Goal: Entertainment & Leisure: Consume media (video, audio)

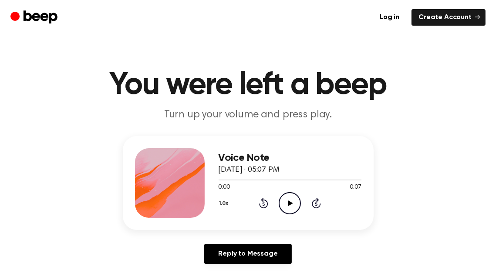
click at [284, 200] on icon "Play Audio" at bounding box center [290, 203] width 22 height 22
click at [285, 196] on icon "Play Audio" at bounding box center [290, 203] width 22 height 22
click at [286, 206] on icon "Play Audio" at bounding box center [290, 203] width 22 height 22
click at [290, 208] on icon "Play Audio" at bounding box center [290, 203] width 22 height 22
click at [286, 204] on icon "Play Audio" at bounding box center [290, 203] width 22 height 22
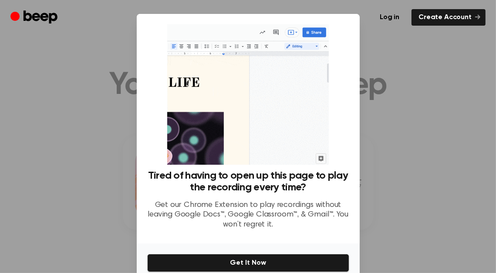
scroll to position [40, 0]
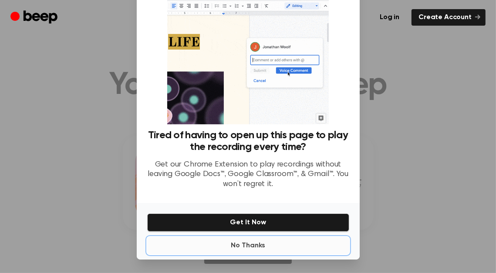
click at [255, 244] on button "No Thanks" at bounding box center [248, 245] width 202 height 17
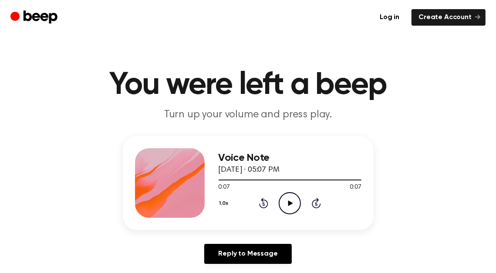
click at [290, 205] on icon "Play Audio" at bounding box center [290, 203] width 22 height 22
click at [292, 207] on icon "Play Audio" at bounding box center [290, 203] width 22 height 22
click at [294, 203] on icon "Play Audio" at bounding box center [290, 203] width 22 height 22
click at [289, 201] on icon at bounding box center [290, 204] width 5 height 6
click at [291, 209] on icon "Play Audio" at bounding box center [290, 203] width 22 height 22
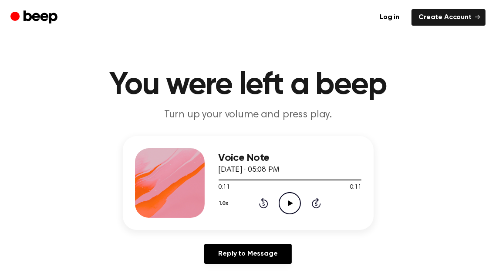
click at [291, 205] on icon "Play Audio" at bounding box center [290, 203] width 22 height 22
click at [294, 198] on icon "Play Audio" at bounding box center [290, 203] width 22 height 22
click at [288, 204] on icon "Play Audio" at bounding box center [290, 203] width 22 height 22
click at [294, 211] on icon "Play Audio" at bounding box center [290, 203] width 22 height 22
click at [294, 210] on icon "Play Audio" at bounding box center [290, 203] width 22 height 22
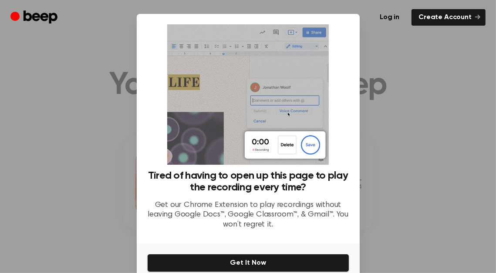
scroll to position [40, 0]
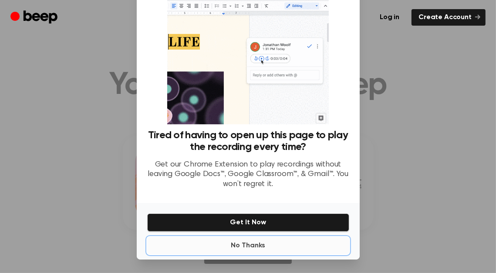
click at [259, 246] on button "No Thanks" at bounding box center [248, 245] width 202 height 17
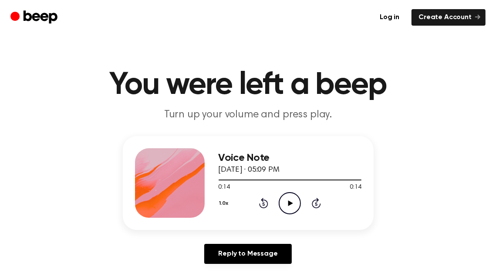
click at [286, 205] on icon "Play Audio" at bounding box center [290, 203] width 22 height 22
click at [286, 215] on div "Voice Note [DATE] · 05:09 PM 0:14 0:14 Your browser does not support the [objec…" at bounding box center [290, 183] width 143 height 70
click at [287, 210] on icon "Play Audio" at bounding box center [290, 203] width 22 height 22
click at [292, 203] on icon at bounding box center [290, 204] width 5 height 6
click at [293, 210] on icon "Play Audio" at bounding box center [290, 203] width 22 height 22
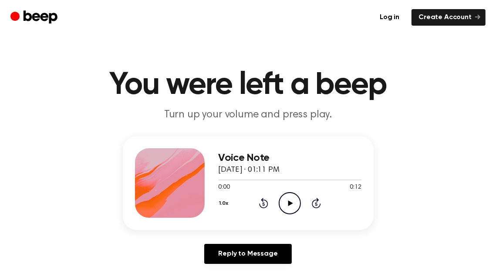
click at [288, 205] on icon "Play Audio" at bounding box center [290, 203] width 22 height 22
click at [286, 206] on icon "Play Audio" at bounding box center [290, 203] width 22 height 22
click at [286, 203] on icon "Play Audio" at bounding box center [290, 203] width 22 height 22
click at [295, 203] on icon "Play Audio" at bounding box center [290, 203] width 22 height 22
